Goal: Task Accomplishment & Management: Complete application form

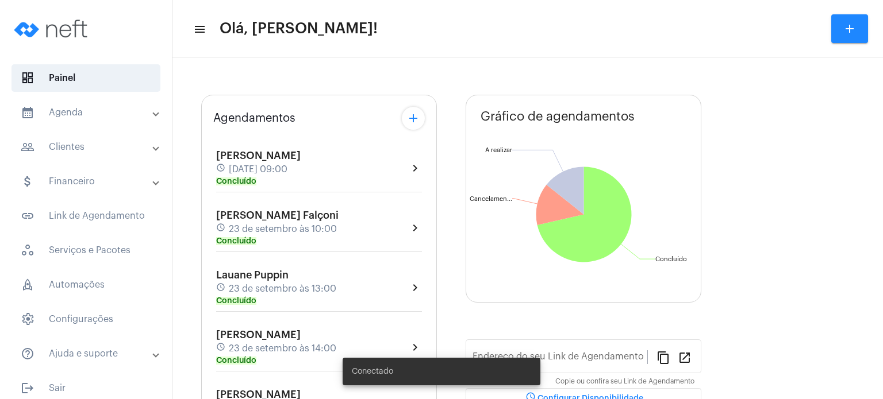
click at [202, 202] on div "Agendamentos add [PERSON_NAME] schedule [DATE] 09:00 Concluído chevron_right [P…" at bounding box center [319, 330] width 236 height 471
type input "[URL][DOMAIN_NAME]"
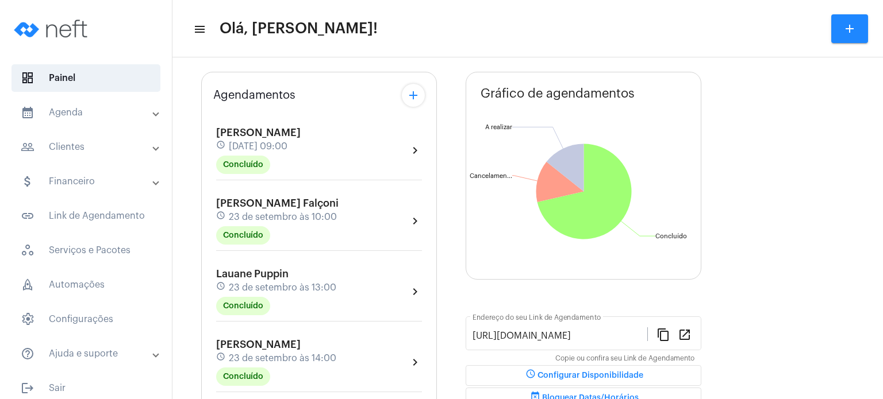
click at [210, 202] on div "Agendamentos add [PERSON_NAME] schedule [DATE] 09:00 Concluído chevron_right [P…" at bounding box center [319, 345] width 236 height 547
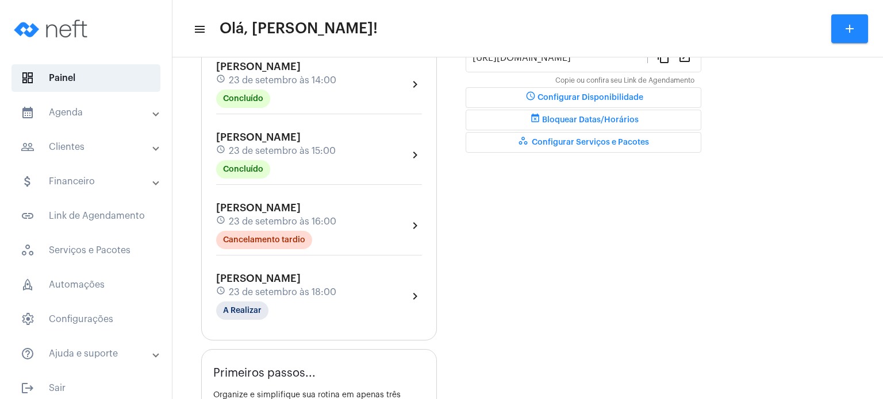
scroll to position [356, 0]
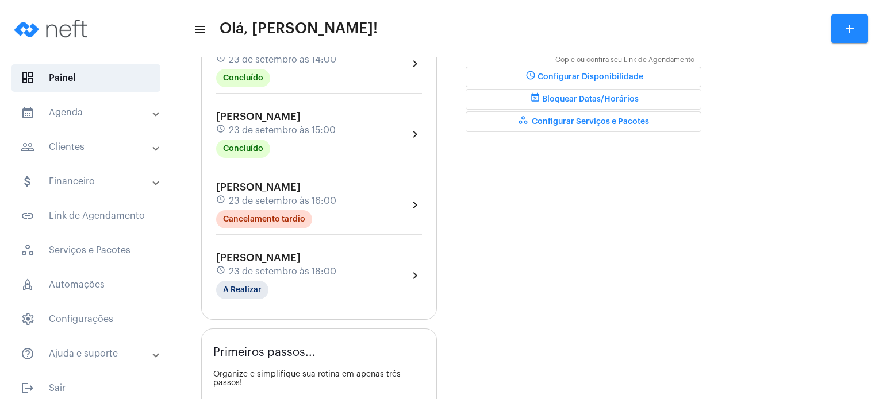
click at [244, 257] on span "[PERSON_NAME]" at bounding box center [258, 258] width 84 height 10
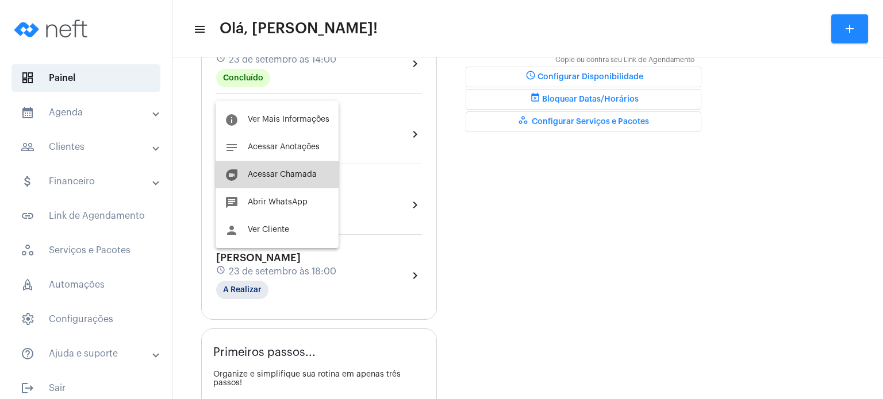
click at [274, 170] on button "duo [PERSON_NAME]" at bounding box center [277, 175] width 123 height 28
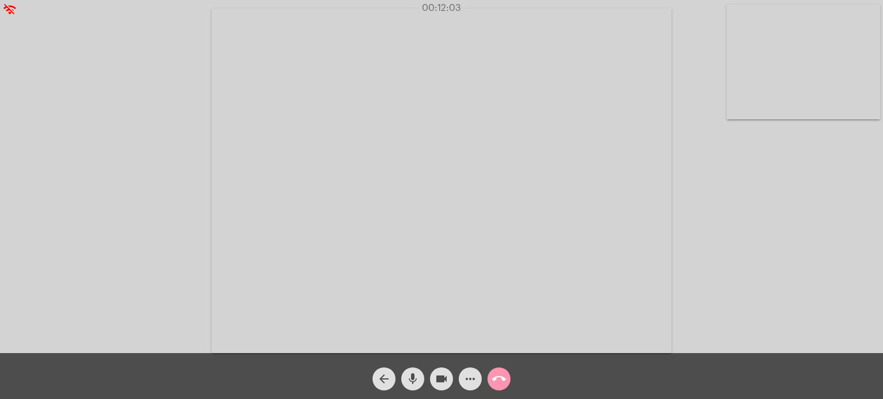
click at [749, 157] on div "Acessando Câmera e Microfone..." at bounding box center [441, 179] width 881 height 353
click at [710, 131] on div "Acessando Câmera e Microfone..." at bounding box center [441, 179] width 881 height 353
click at [499, 379] on mat-icon "call_end" at bounding box center [499, 379] width 14 height 14
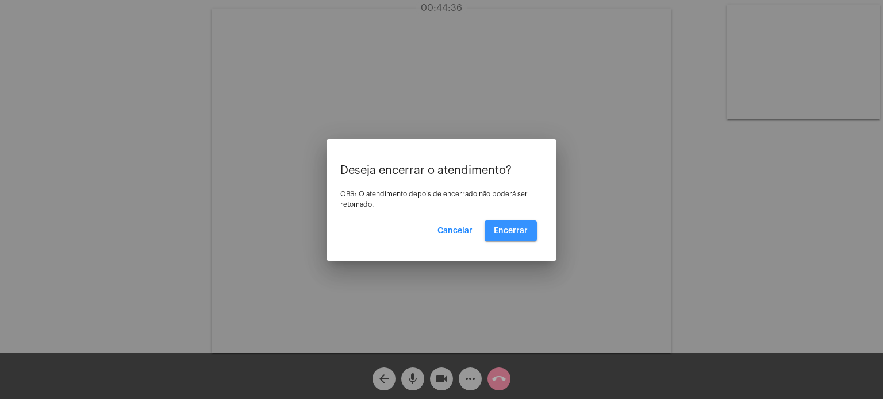
click at [515, 232] on span "Encerrar" at bounding box center [511, 231] width 34 height 8
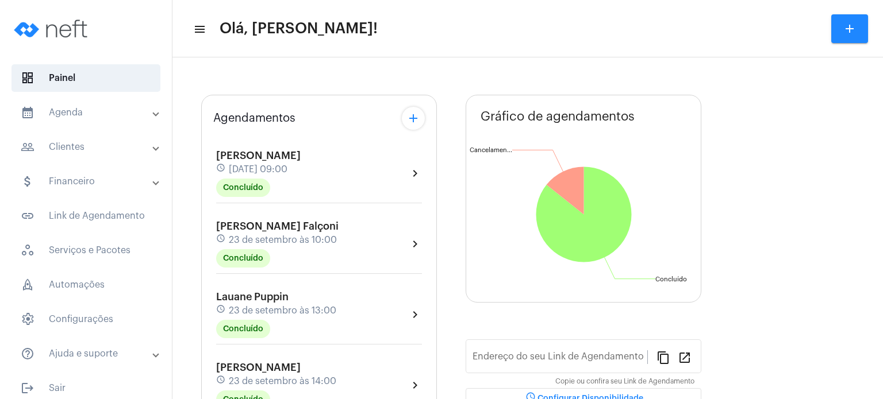
type input "[URL][DOMAIN_NAME]"
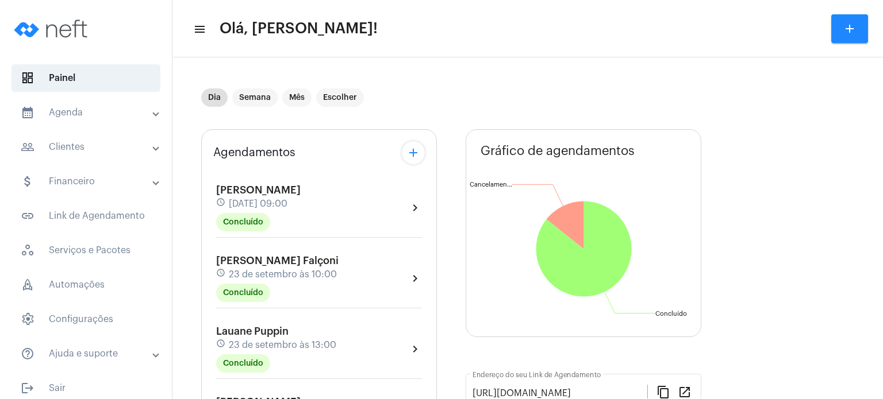
click at [206, 349] on div "Agendamentos add [PERSON_NAME] schedule [DATE] 09:00 Concluído chevron_right [P…" at bounding box center [319, 402] width 236 height 547
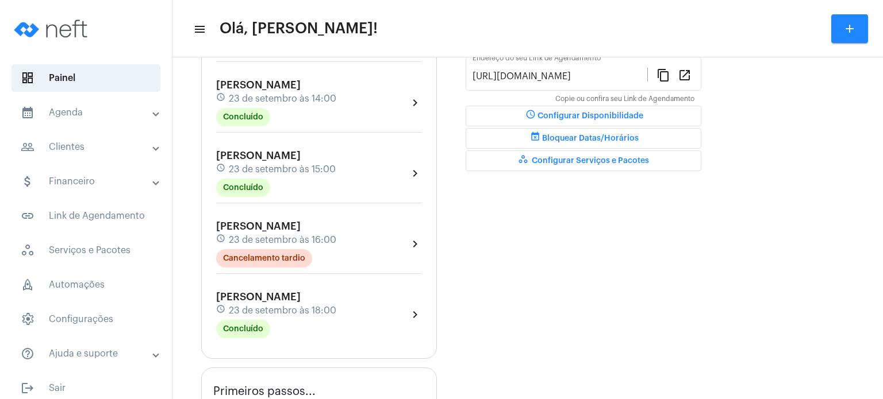
scroll to position [322, 0]
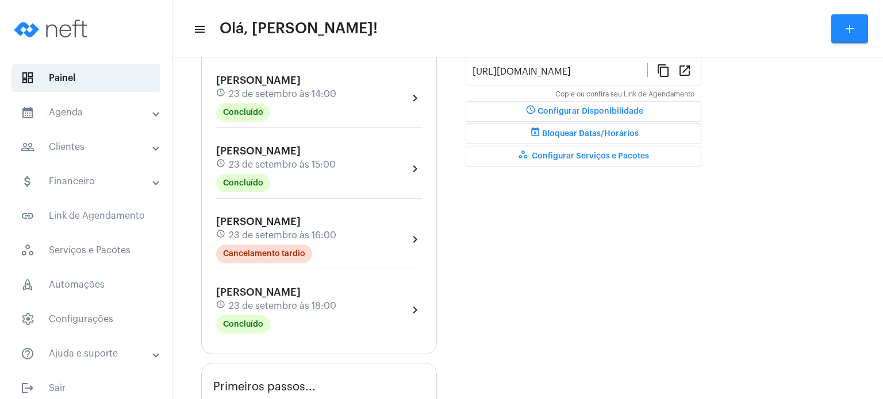
click at [275, 294] on div "[PERSON_NAME] schedule [DATE] 18:00 Concluído" at bounding box center [276, 310] width 120 height 47
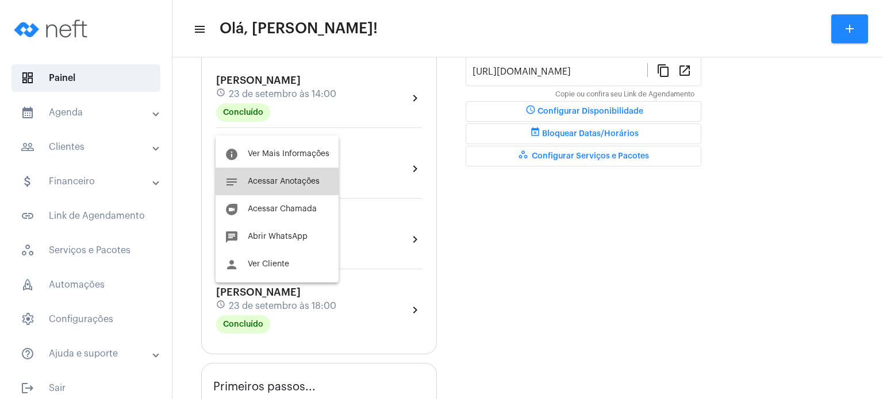
click at [271, 174] on button "notes Acessar Anotações" at bounding box center [277, 182] width 123 height 28
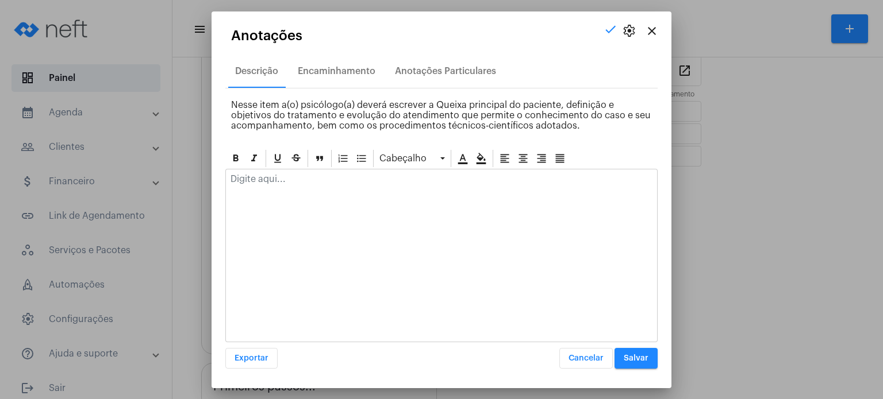
click at [271, 174] on p at bounding box center [441, 179] width 422 height 10
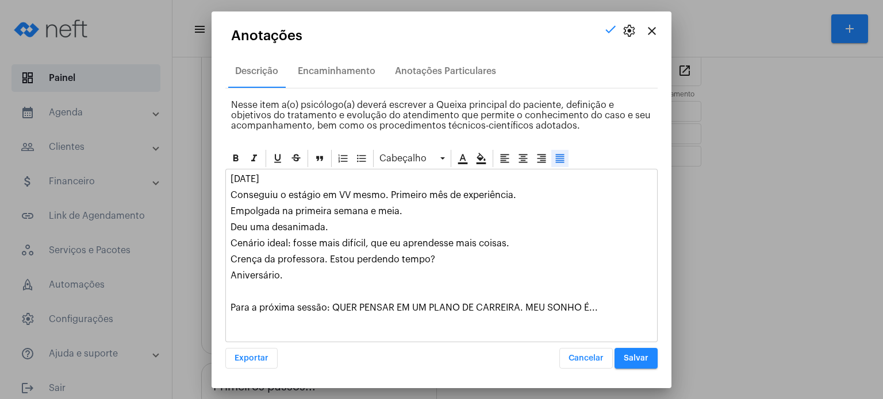
click at [641, 346] on div "Cabeçalho [DATE] Conseguiu o estágio em VV mesmo. Primeiro mês de experiência. …" at bounding box center [441, 258] width 432 height 221
click at [639, 356] on span "Salvar" at bounding box center [636, 359] width 25 height 8
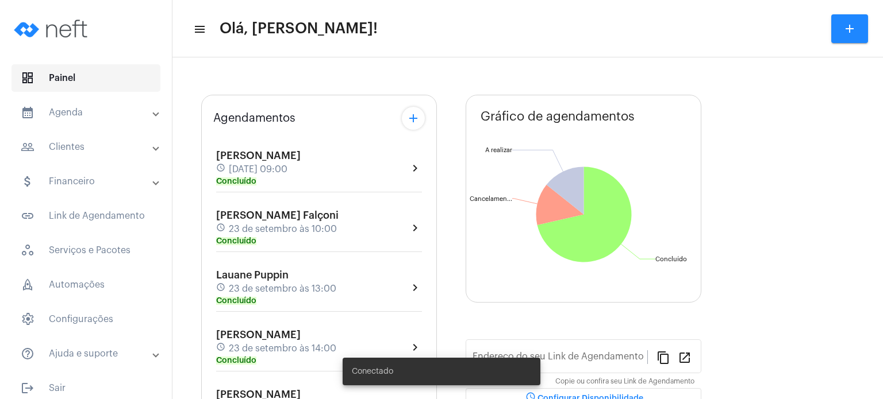
type input "[URL][DOMAIN_NAME]"
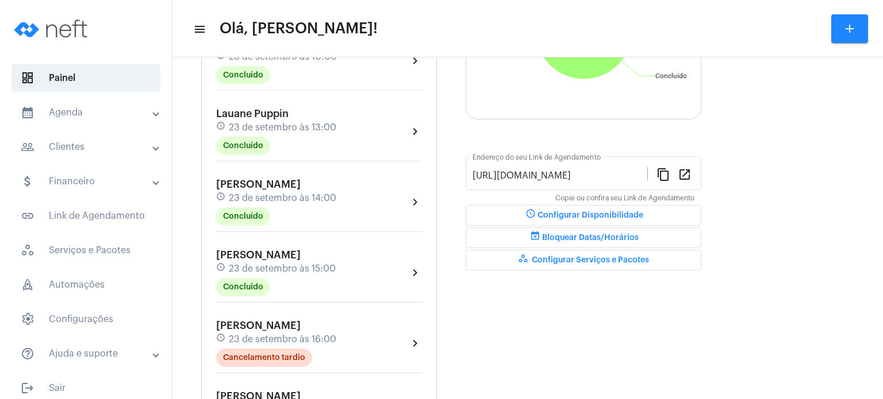
scroll to position [276, 0]
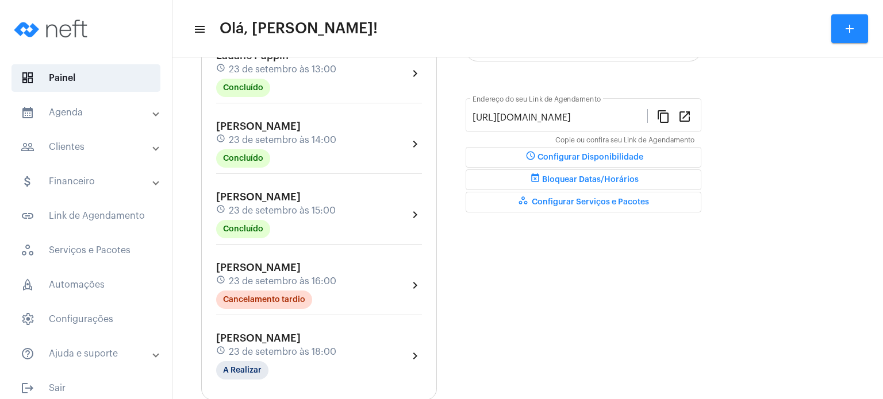
click at [246, 348] on span "23 de setembro às 18:00" at bounding box center [282, 352] width 107 height 10
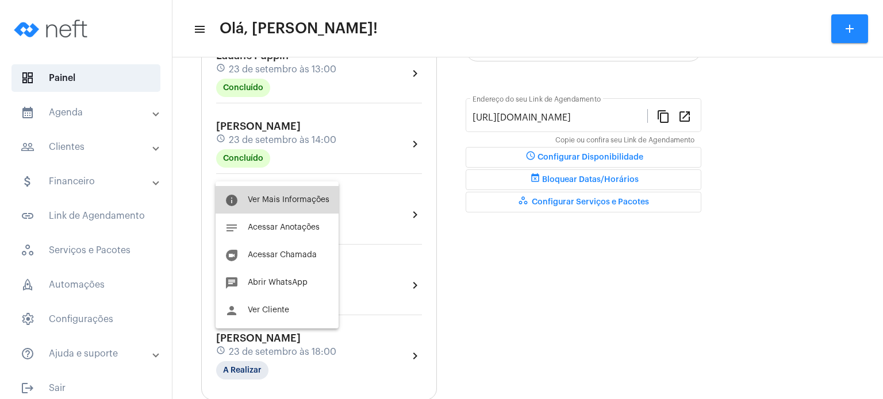
click at [285, 202] on span "Ver Mais Informações" at bounding box center [289, 200] width 82 height 8
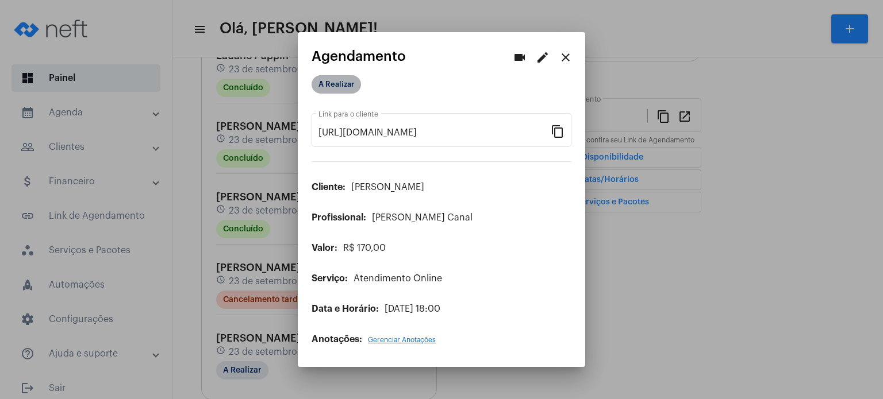
click at [325, 79] on mat-chip "A Realizar" at bounding box center [336, 84] width 49 height 18
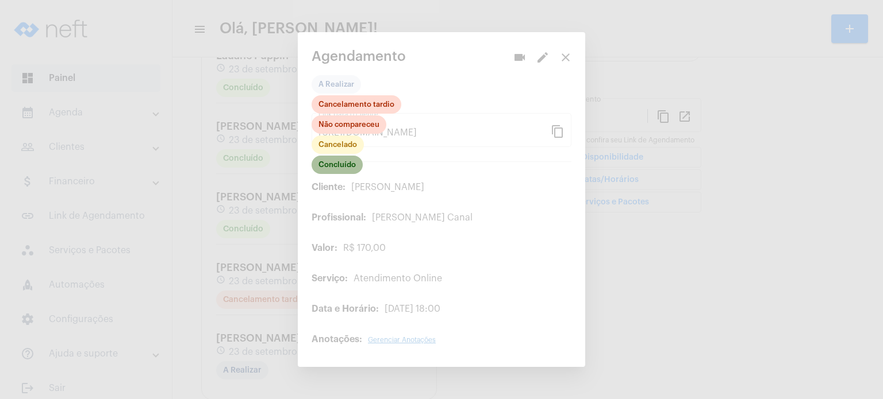
click at [336, 171] on mat-chip "Concluído" at bounding box center [337, 165] width 51 height 18
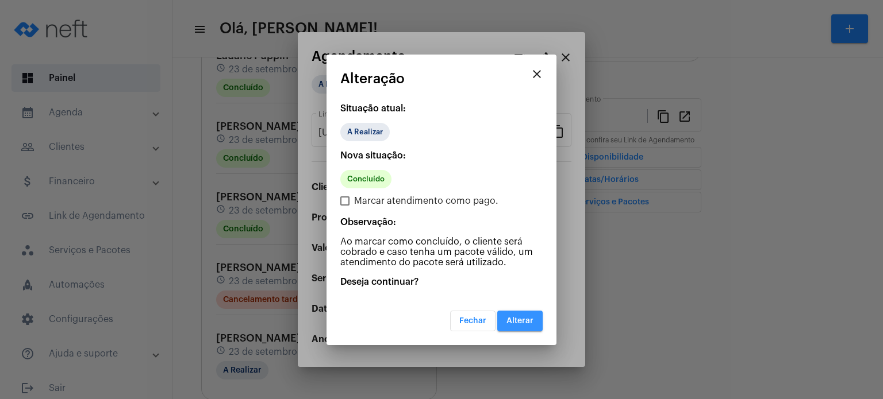
click at [527, 325] on button "Alterar" at bounding box center [519, 321] width 45 height 21
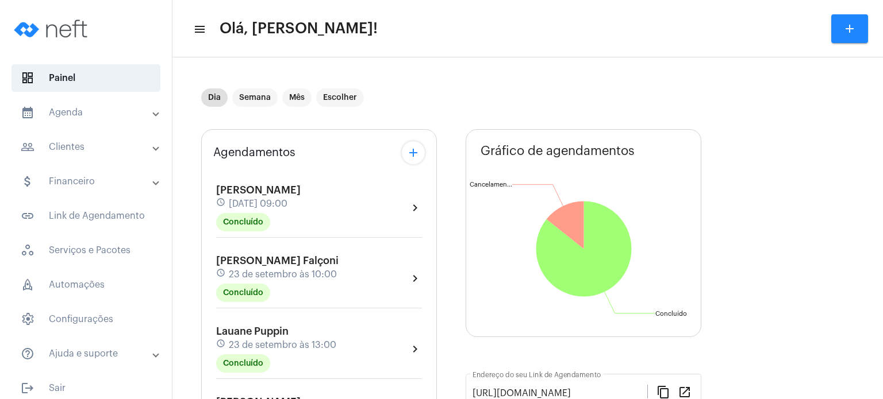
click at [74, 123] on mat-expansion-panel-header "calendar_month_outlined Agenda" at bounding box center [89, 113] width 165 height 28
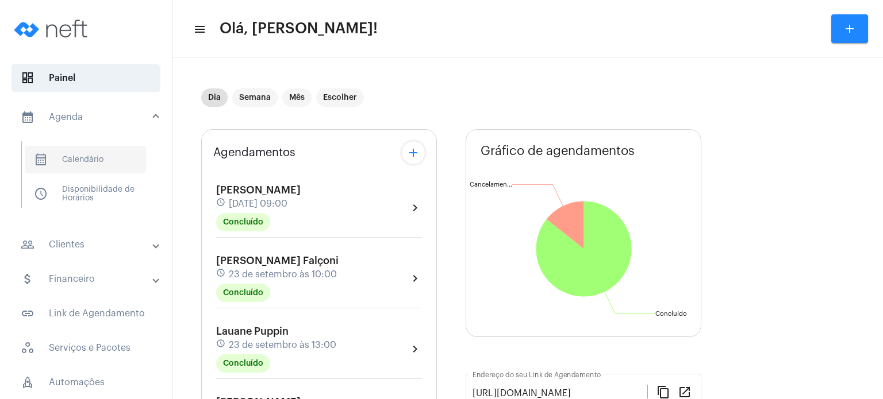
click at [79, 156] on span "calendar_month_outlined Calendário" at bounding box center [85, 160] width 121 height 28
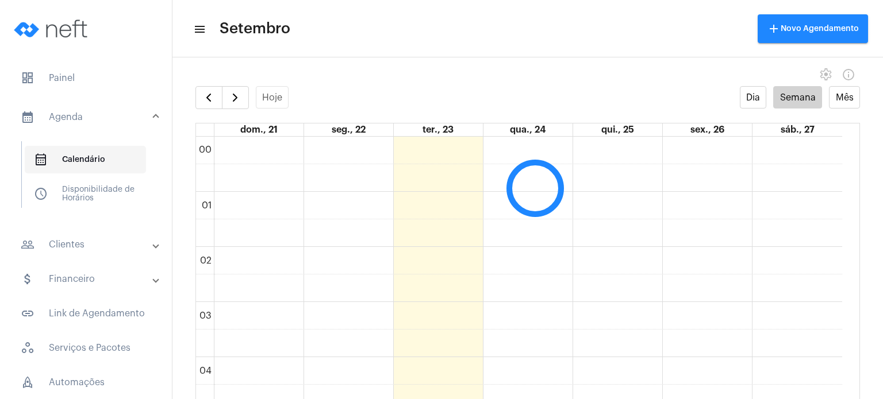
scroll to position [331, 0]
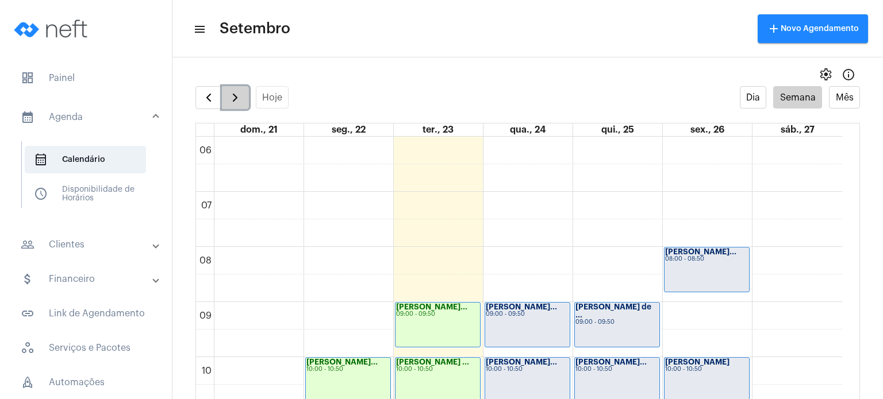
click at [237, 94] on span "button" at bounding box center [235, 98] width 14 height 14
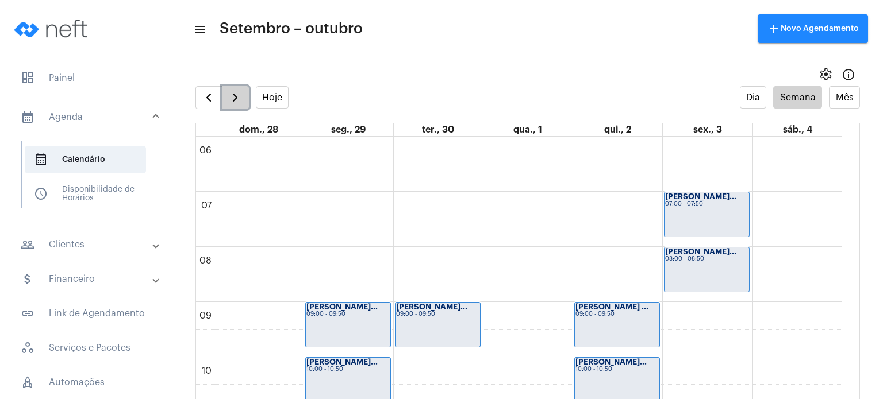
click at [237, 94] on span "button" at bounding box center [235, 98] width 14 height 14
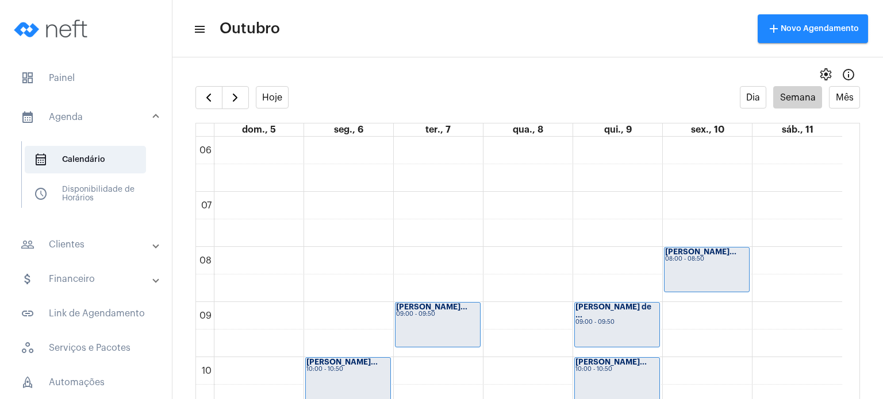
click at [332, 76] on div "settings info_outlined" at bounding box center [527, 74] width 710 height 23
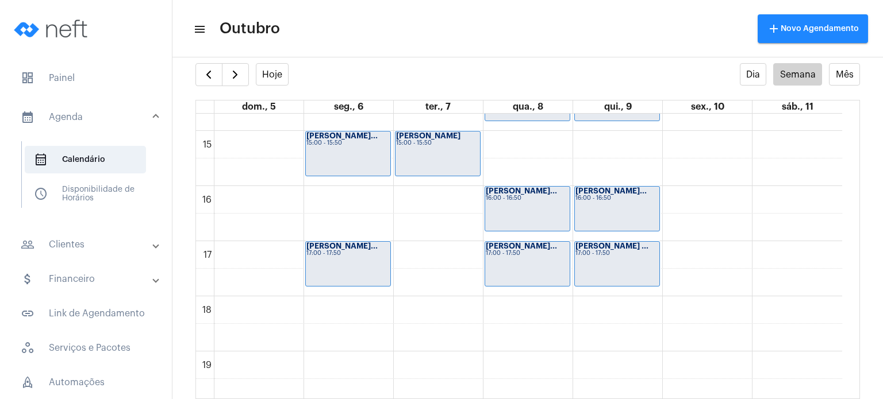
scroll to position [832, 0]
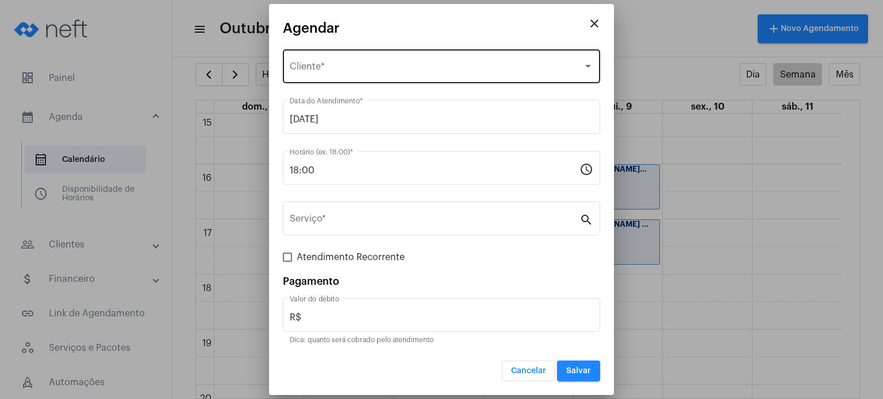
click at [382, 62] on div "Selecione o Cliente Cliente *" at bounding box center [441, 65] width 303 height 36
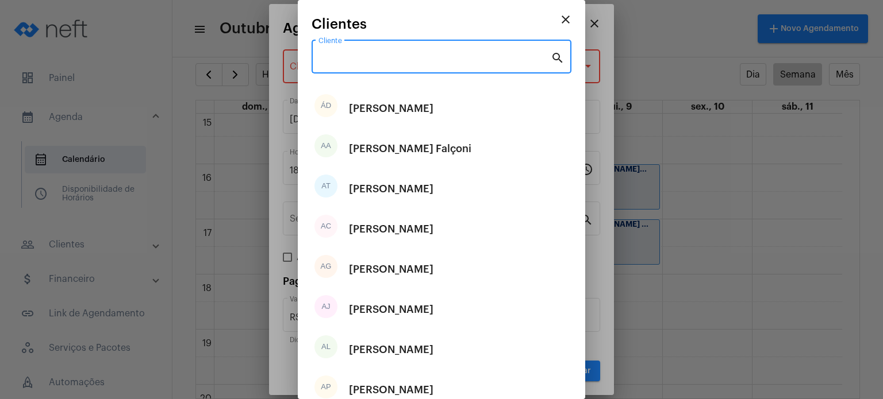
click at [382, 62] on input "Cliente" at bounding box center [434, 59] width 232 height 10
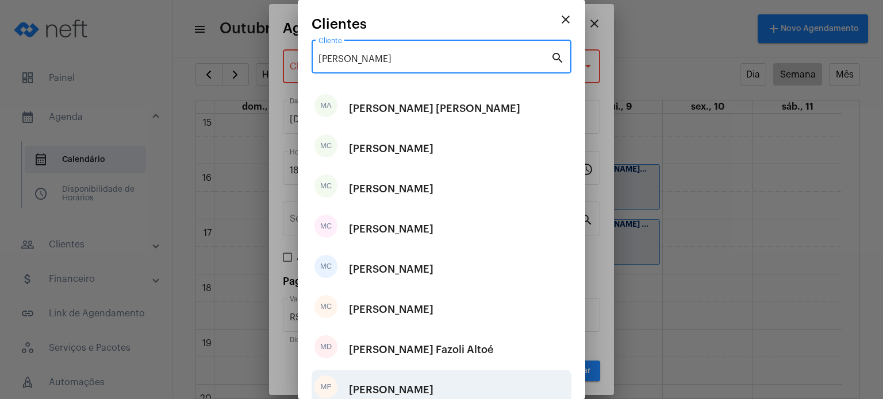
type input "MARIA"
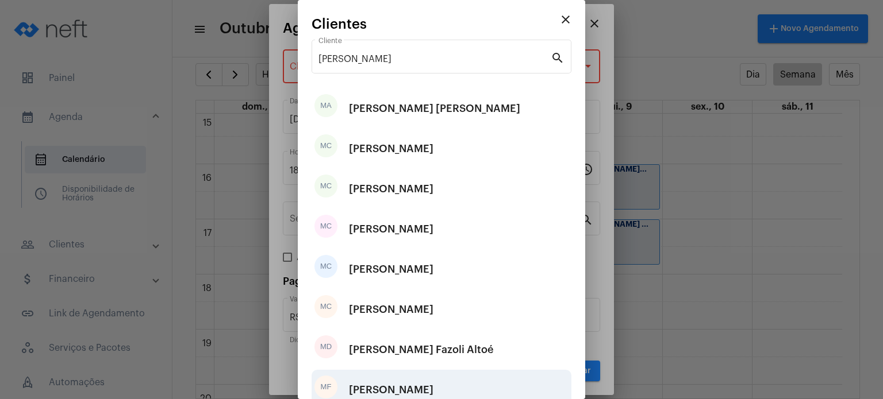
click at [433, 386] on div "[PERSON_NAME]" at bounding box center [391, 390] width 84 height 34
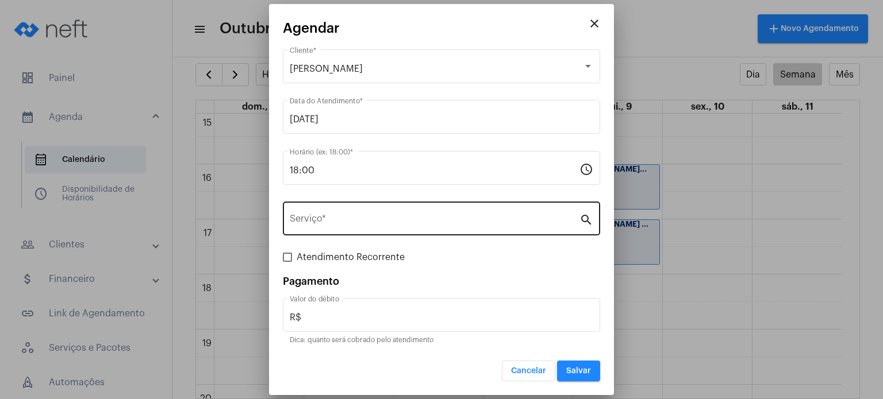
click at [371, 216] on div "Serviço *" at bounding box center [435, 217] width 290 height 36
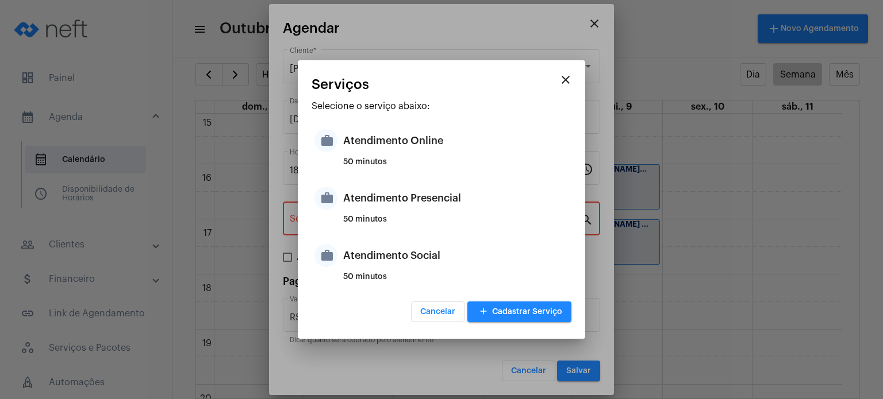
click at [371, 216] on div "50 minutos" at bounding box center [455, 224] width 225 height 17
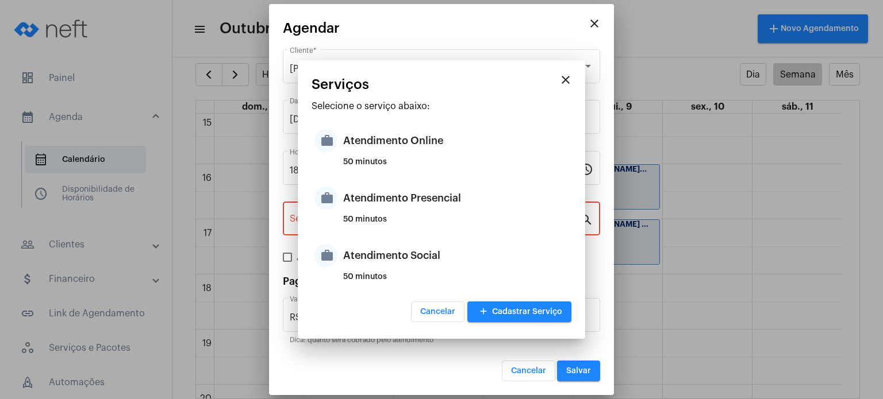
type input "Atendimento Presencial"
type input "R$ 170"
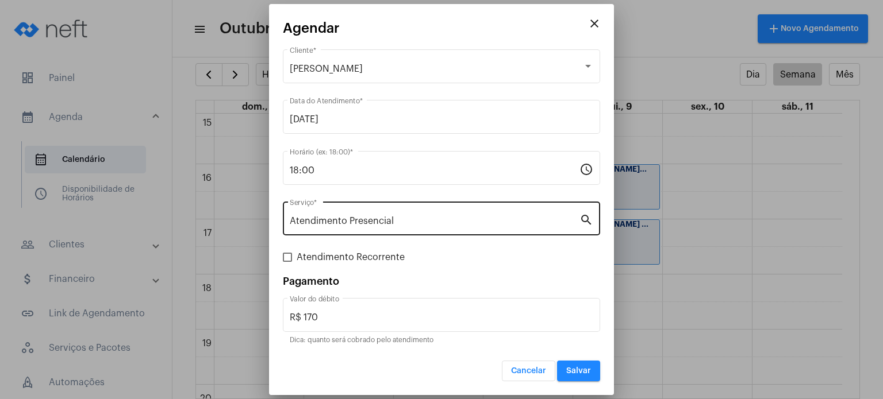
click at [371, 216] on div "Atendimento Presencial Serviço *" at bounding box center [435, 217] width 290 height 36
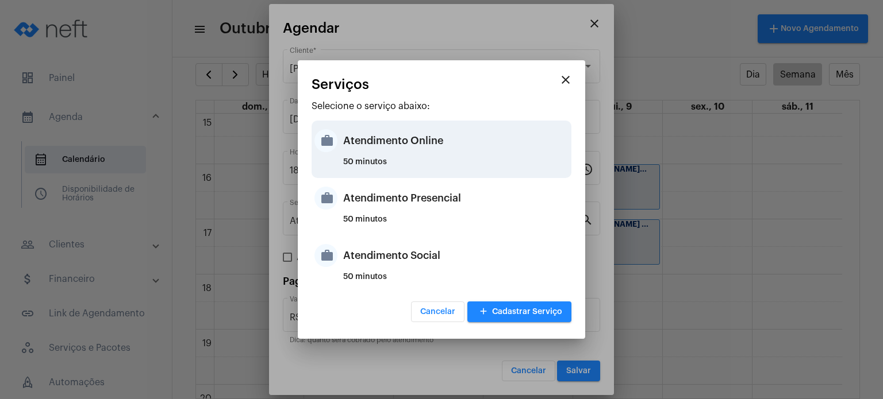
click at [441, 145] on div "Atendimento Online" at bounding box center [455, 141] width 225 height 34
type input "Atendimento Online"
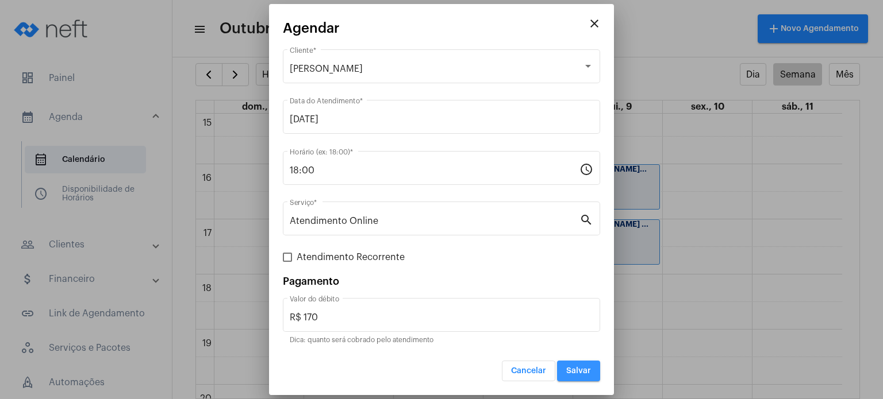
click at [575, 368] on span "Salvar" at bounding box center [578, 371] width 25 height 8
